Goal: Information Seeking & Learning: Learn about a topic

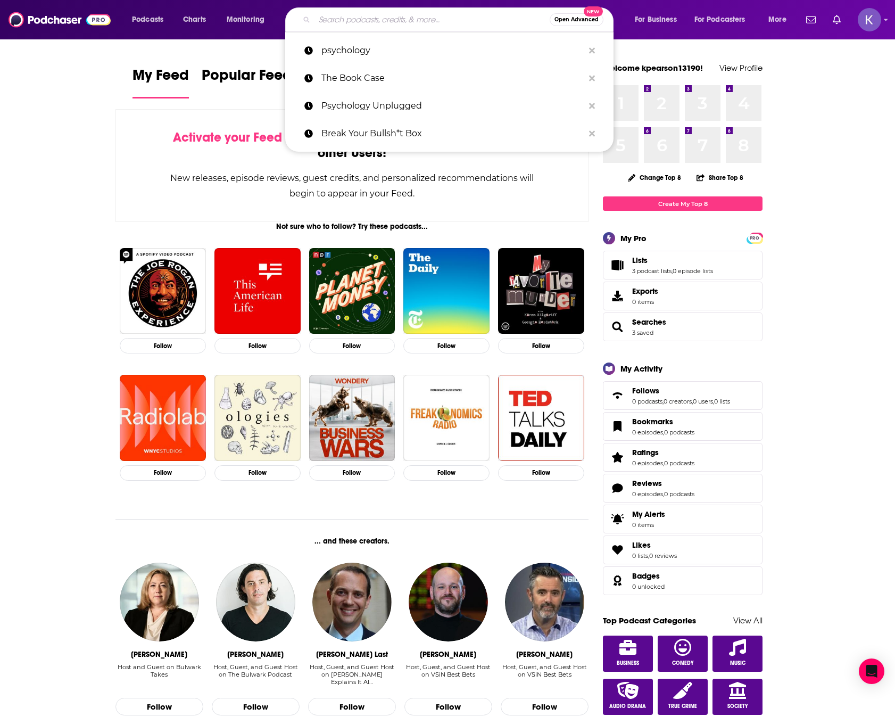
click at [361, 23] on input "Search podcasts, credits, & more..." at bounding box center [432, 19] width 235 height 17
paste input "Inside Mental Health"
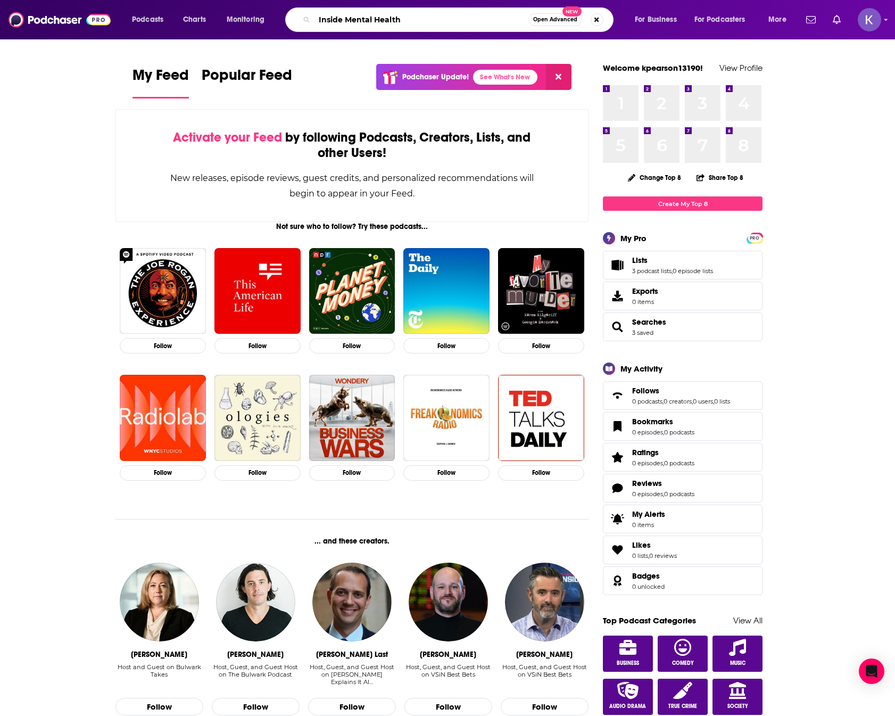
type input "Inside Mental Health"
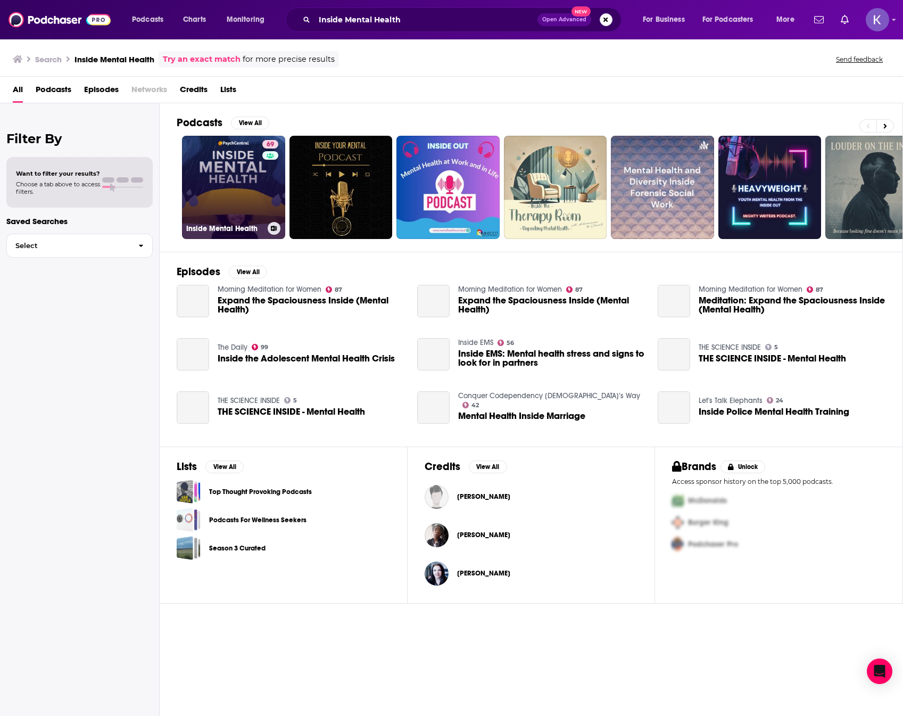
click at [257, 194] on link "69 Inside Mental Health" at bounding box center [233, 187] width 103 height 103
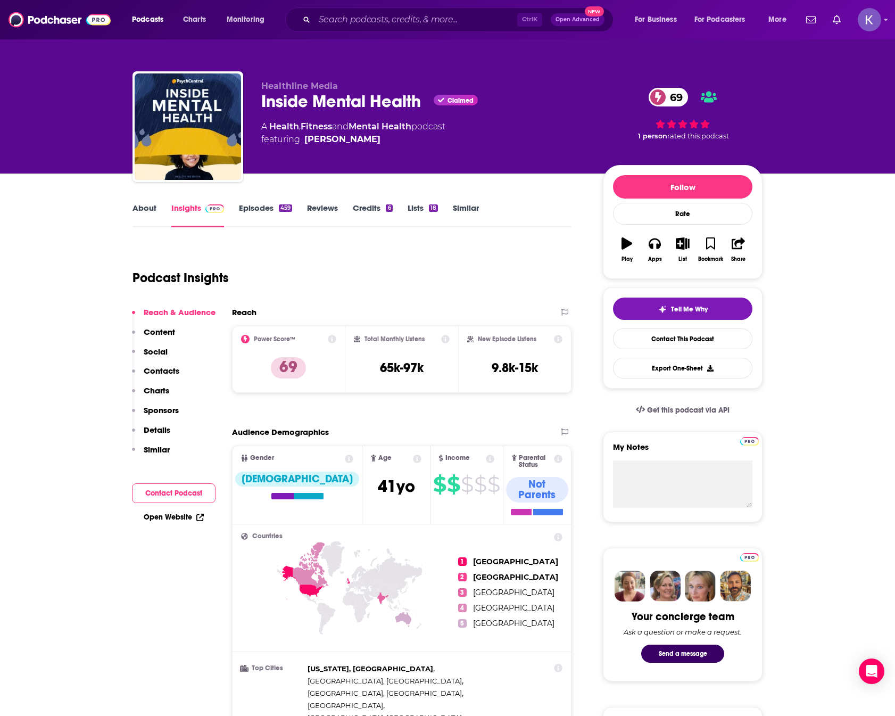
click at [139, 210] on link "About" at bounding box center [145, 215] width 24 height 24
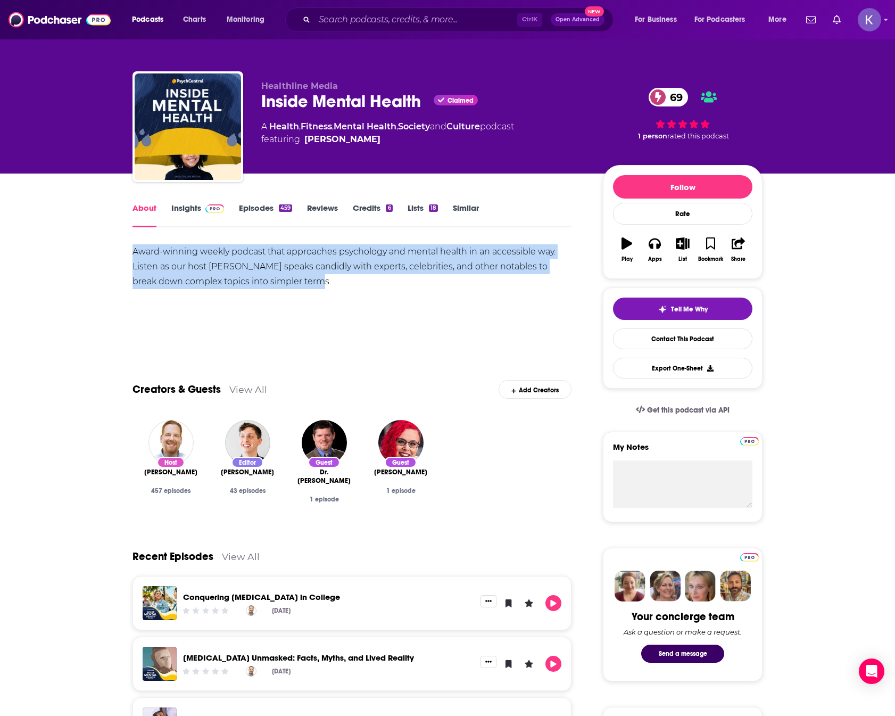
drag, startPoint x: 314, startPoint y: 281, endPoint x: 108, endPoint y: 249, distance: 208.5
copy div "Award-winning weekly podcast that approaches psychology and mental health in an…"
click at [181, 209] on link "Insights" at bounding box center [197, 215] width 53 height 24
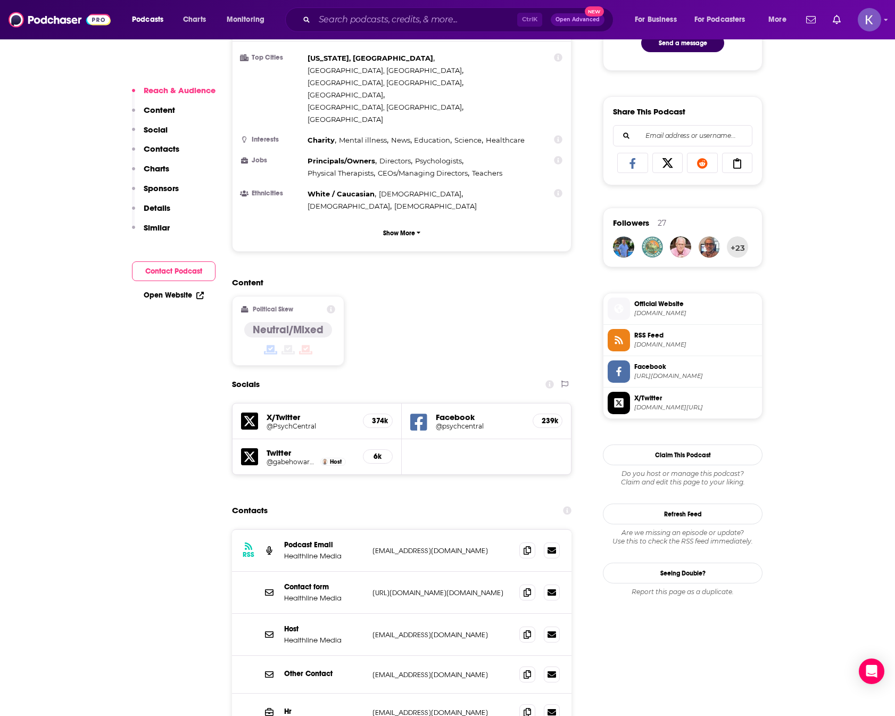
scroll to position [639, 0]
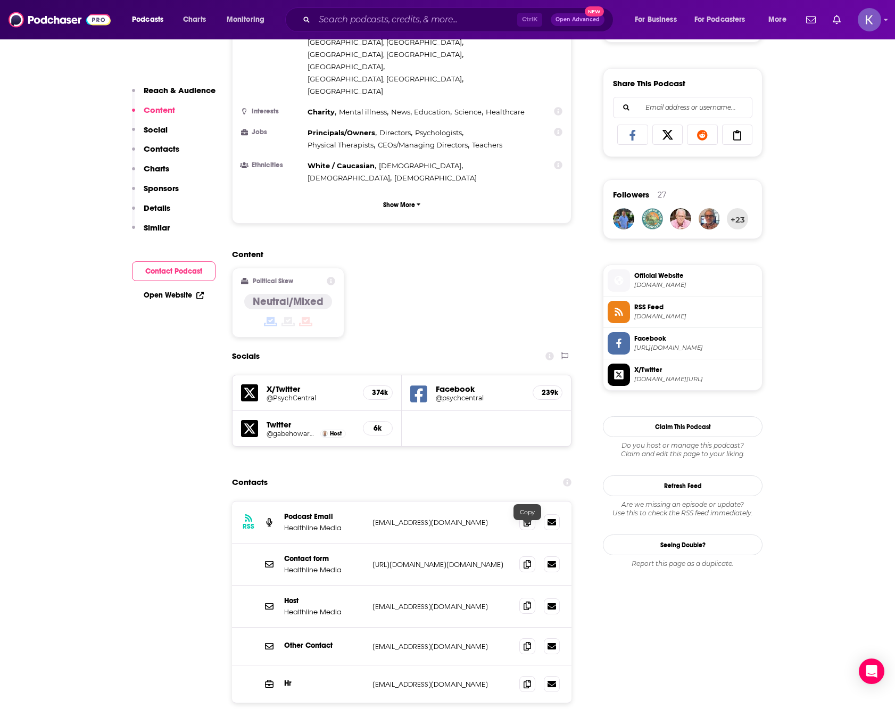
click at [524, 602] on icon at bounding box center [527, 606] width 7 height 9
